Goal: Check status: Check status

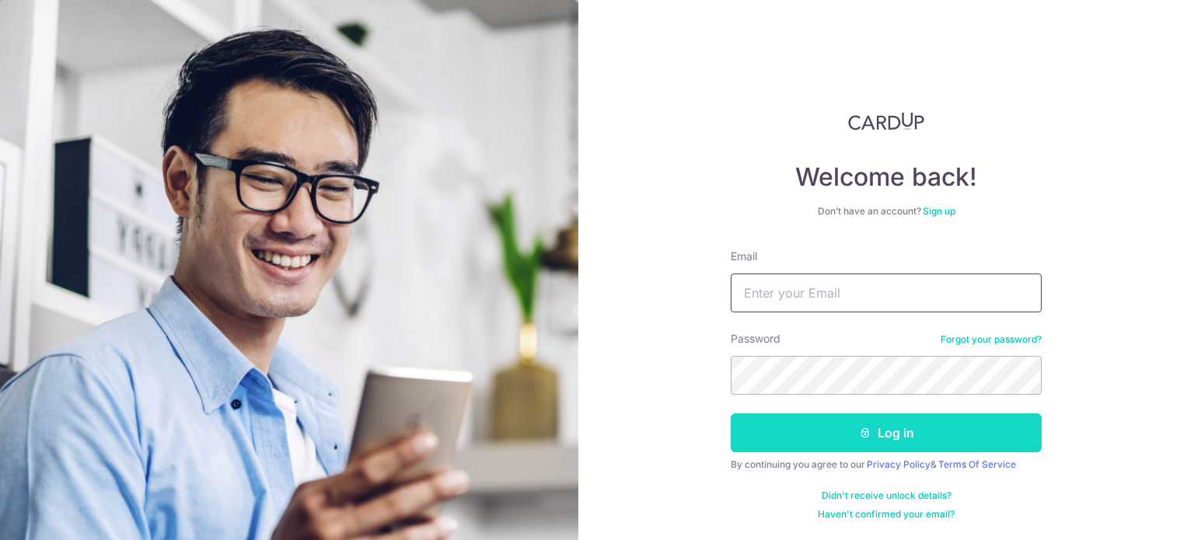
type input "[PERSON_NAME][EMAIL_ADDRESS][PERSON_NAME][DOMAIN_NAME]"
click at [926, 427] on button "Log in" at bounding box center [886, 432] width 311 height 39
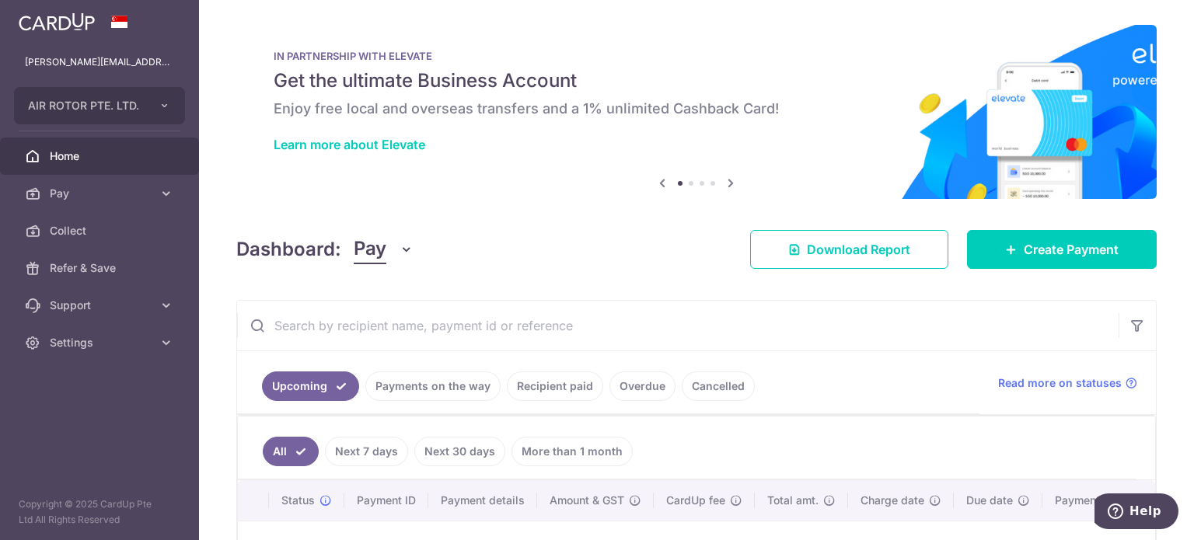
click at [429, 388] on link "Payments on the way" at bounding box center [432, 387] width 135 height 30
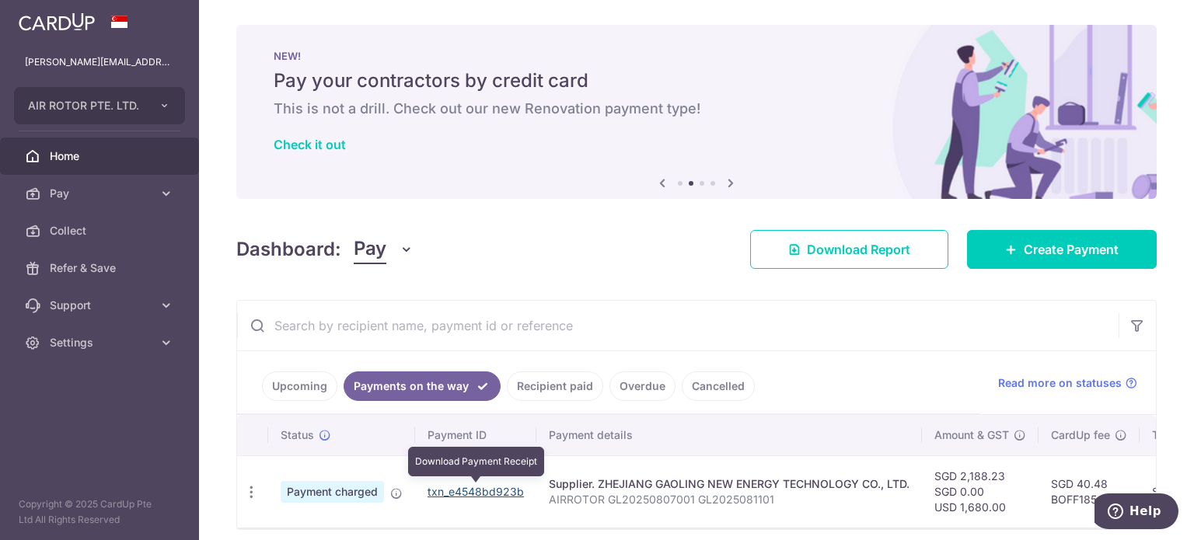
drag, startPoint x: 501, startPoint y: 491, endPoint x: 672, endPoint y: 54, distance: 470.1
click at [501, 491] on link "txn_e4548bd923b" at bounding box center [475, 491] width 96 height 13
